Goal: Transaction & Acquisition: Obtain resource

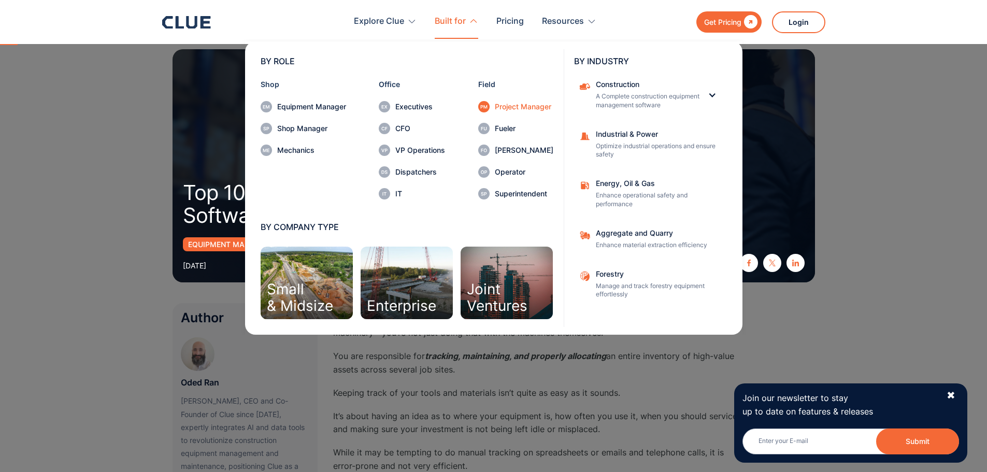
click at [513, 105] on div "Project Manager" at bounding box center [524, 106] width 59 height 7
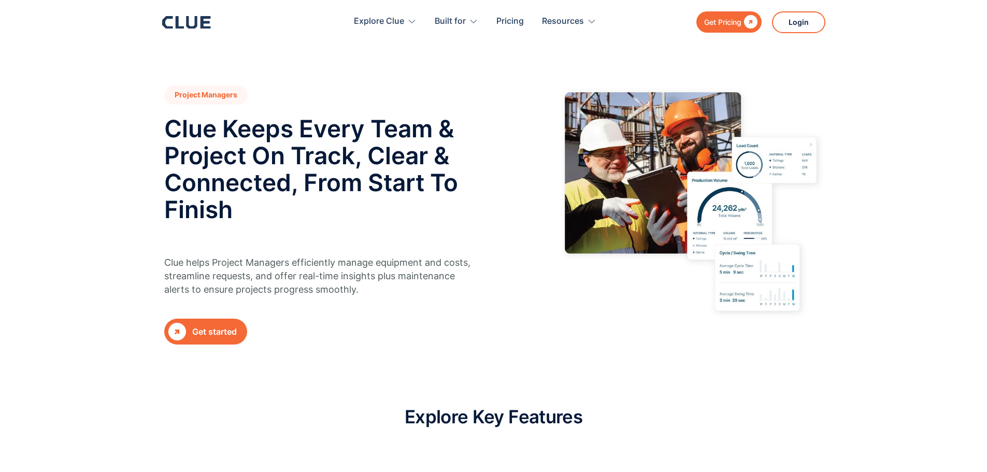
click at [722, 27] on div "Get Pricing" at bounding box center [722, 22] width 37 height 13
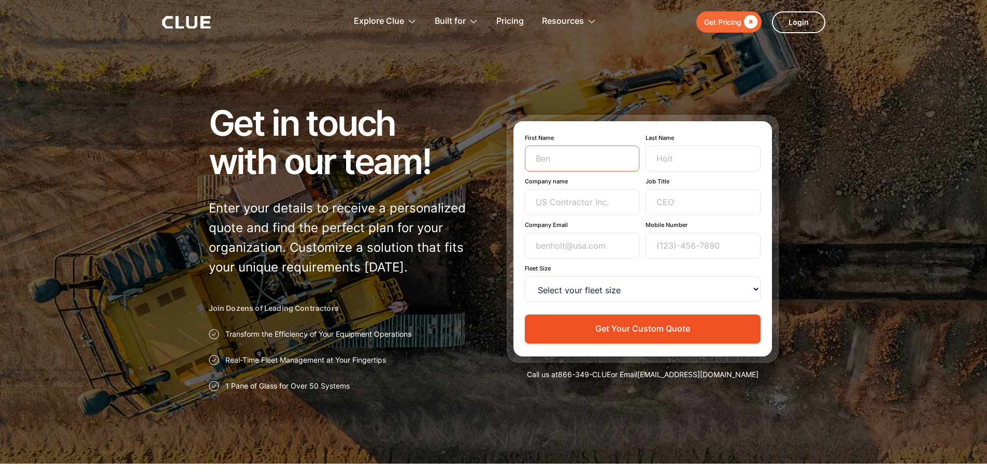
click at [591, 157] on input "First Name" at bounding box center [582, 159] width 115 height 26
type input "Tim"
type input "Kramer"
type input "Icon"
type input "tkramer@iconmech.com"
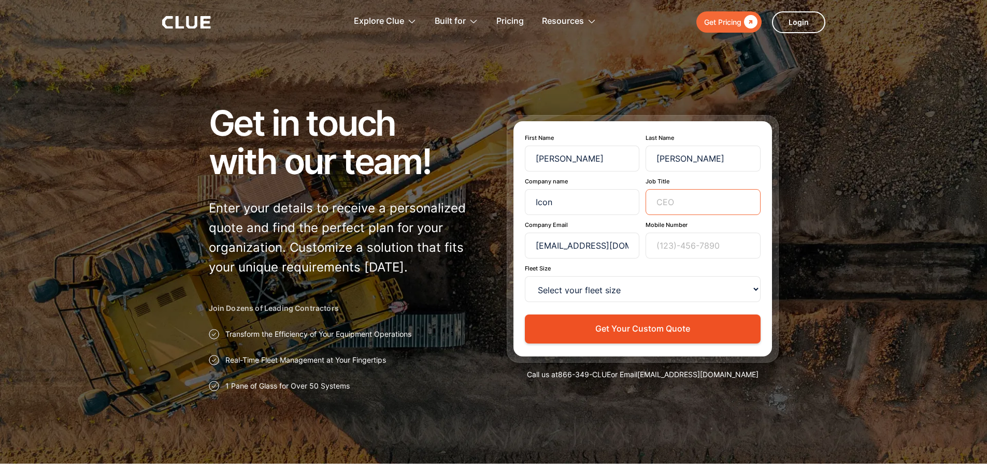
click at [661, 209] on input "Job Title" at bounding box center [703, 202] width 115 height 26
type input "Project Manager"
click at [689, 244] on input "Mobile Number" at bounding box center [703, 246] width 115 height 26
type input "6297361118"
click at [639, 284] on select "Select your fleet size <15 15-99 100-499 500-999 >1000" at bounding box center [643, 289] width 236 height 26
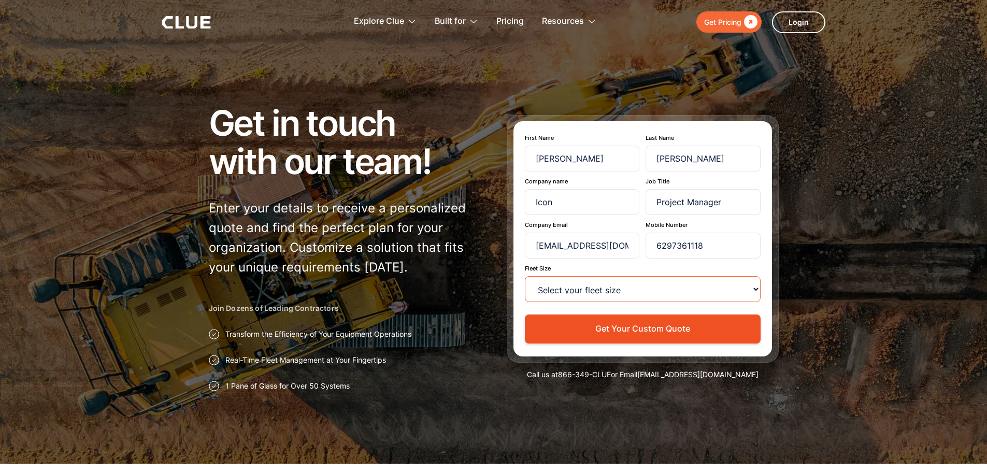
select select "<15"
click at [525, 276] on select "Select your fleet size <15 15-99 100-499 500-999 >1000" at bounding box center [643, 289] width 236 height 26
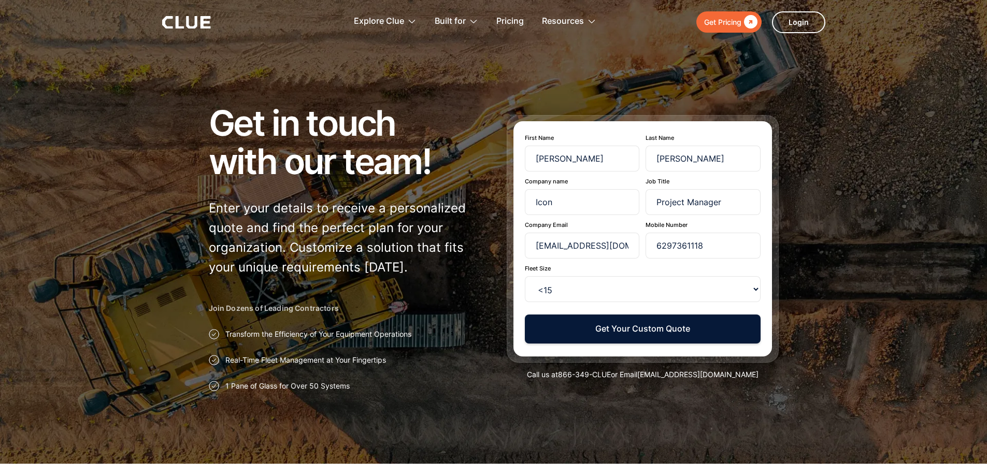
click at [643, 332] on button "Get Your Custom Quote" at bounding box center [643, 328] width 236 height 28
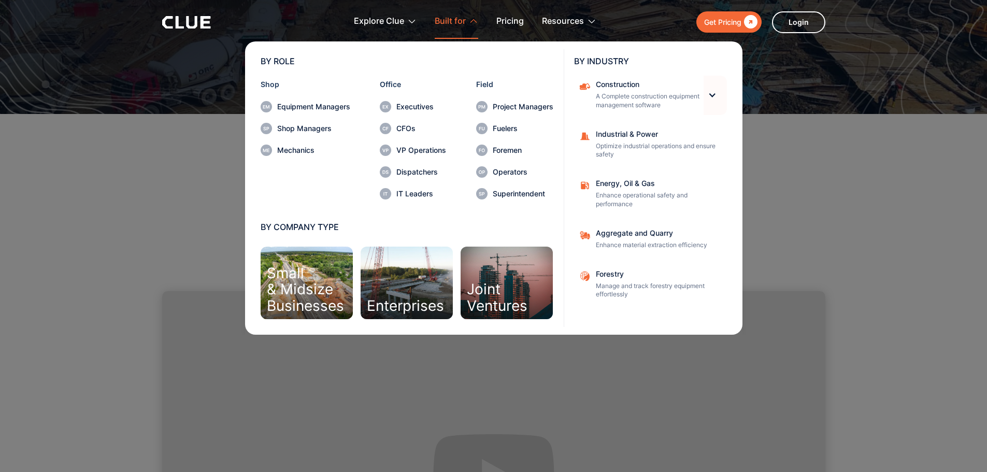
click at [713, 93] on div at bounding box center [712, 95] width 9 height 9
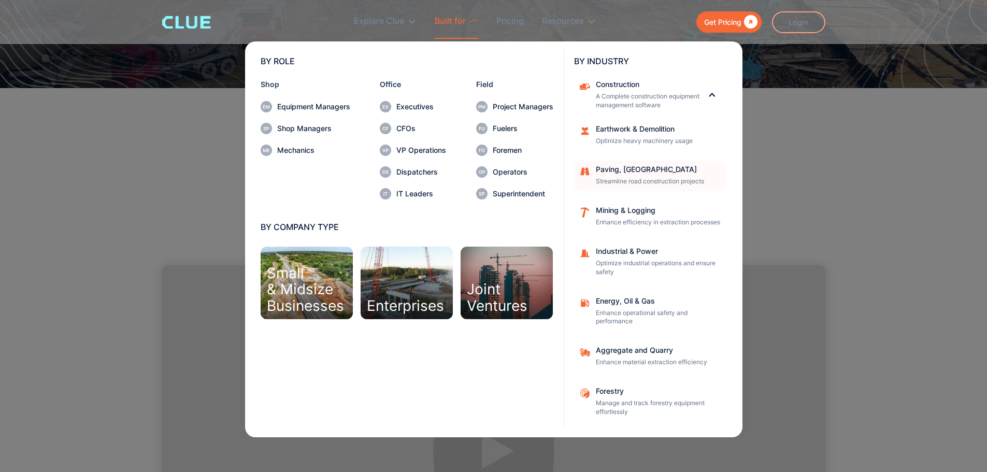
scroll to position [104, 0]
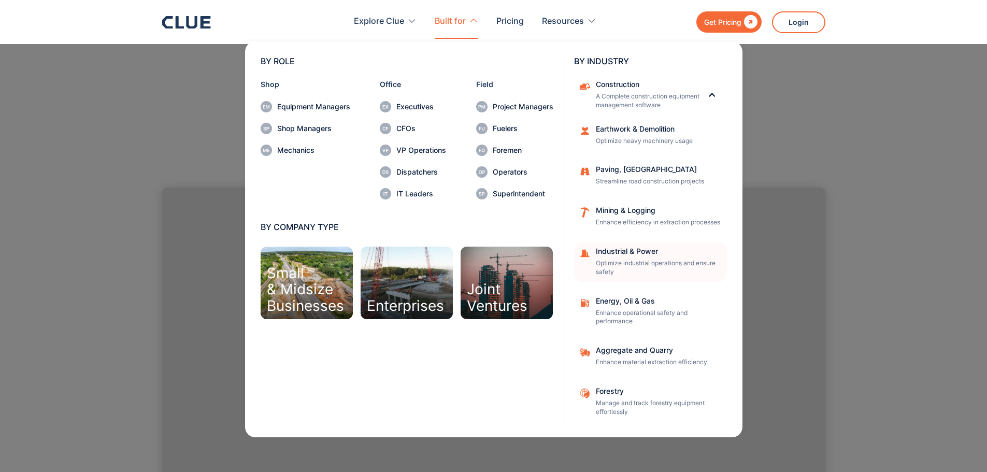
click at [616, 265] on div "Industrial & Power Optimize industrial operations and ensure safety" at bounding box center [658, 262] width 124 height 29
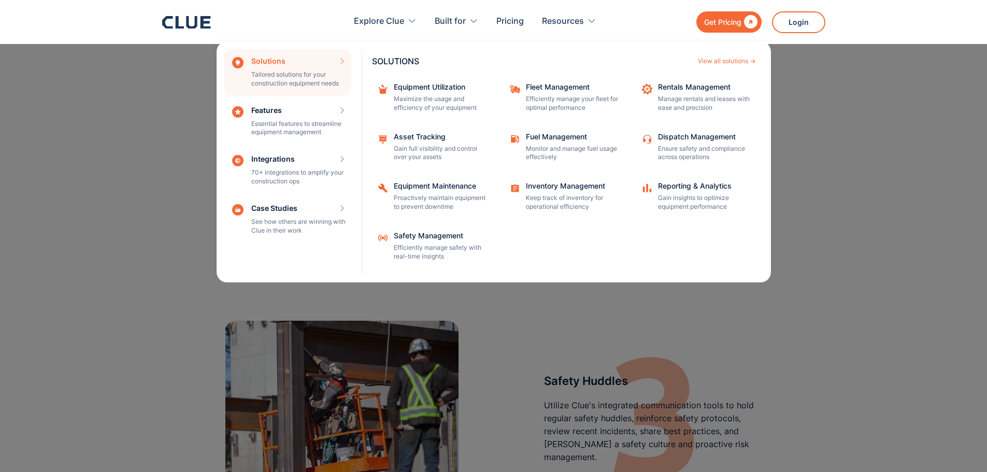
scroll to position [1088, 0]
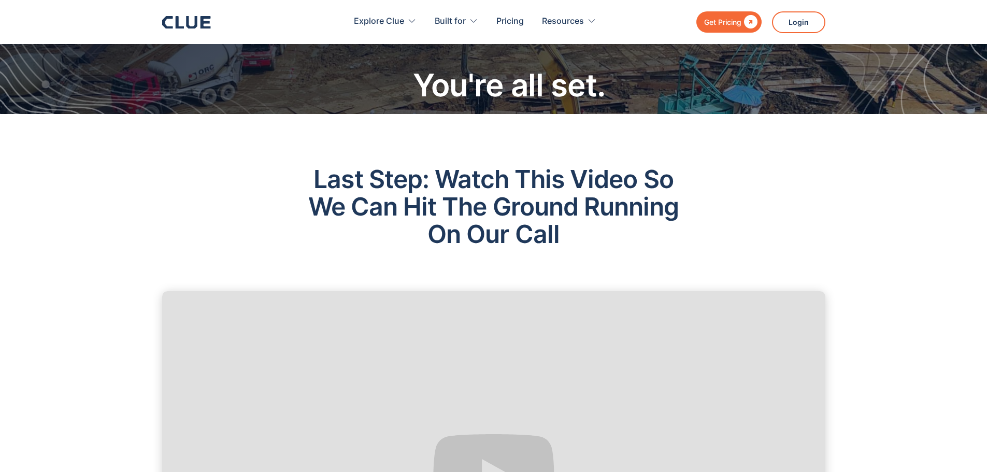
scroll to position [104, 0]
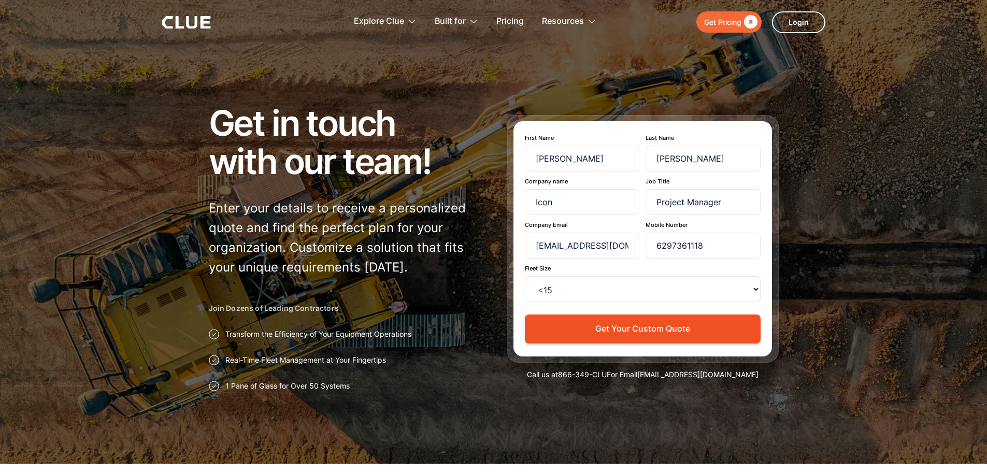
select select "<15"
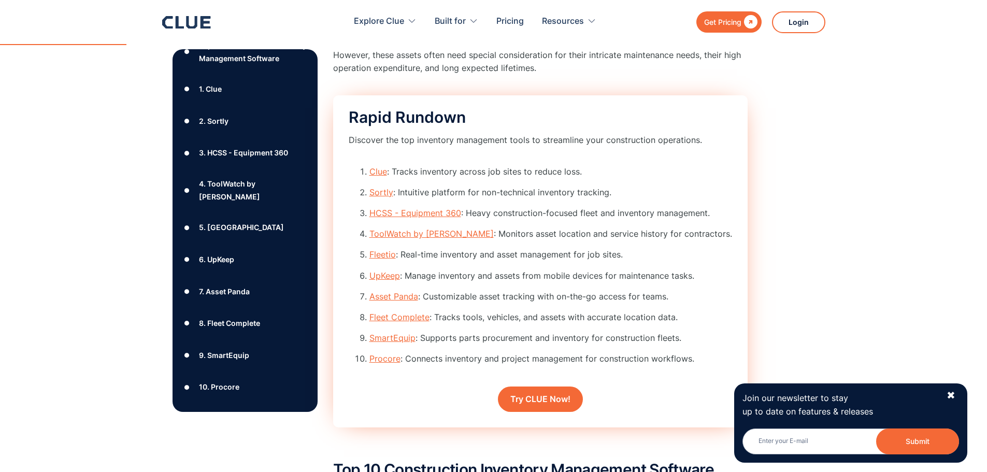
scroll to position [1036, 0]
